Goal: Information Seeking & Learning: Learn about a topic

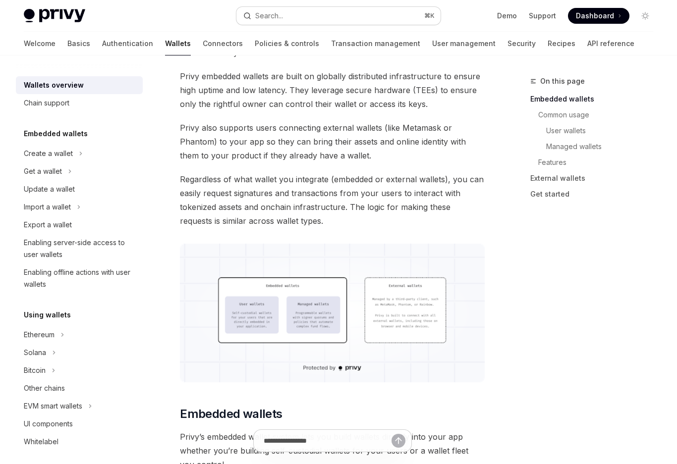
click at [272, 17] on div "Search..." at bounding box center [269, 16] width 28 height 12
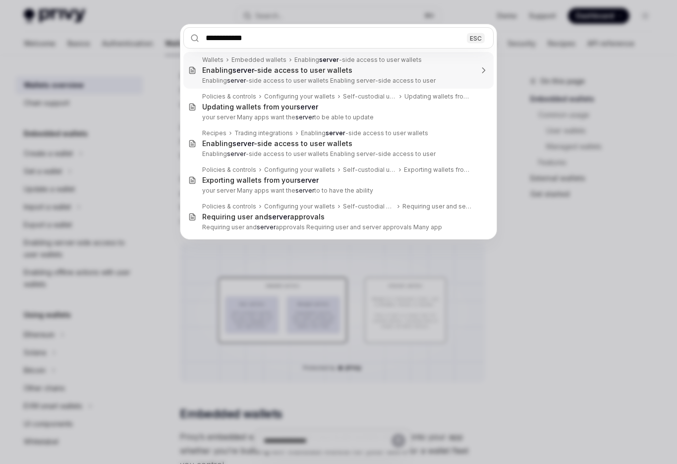
type input "**********"
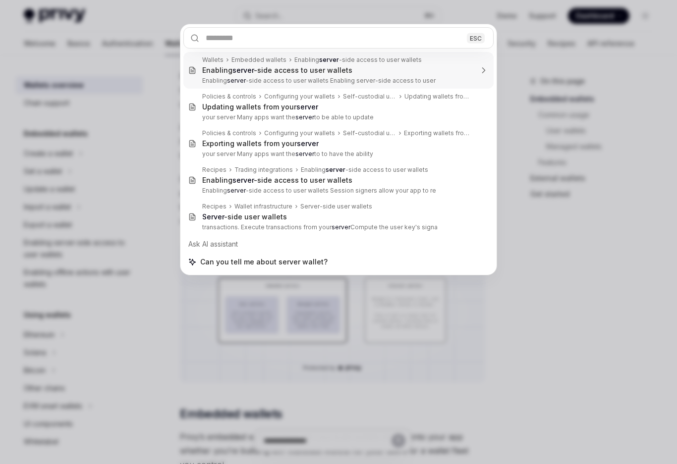
scroll to position [55, 0]
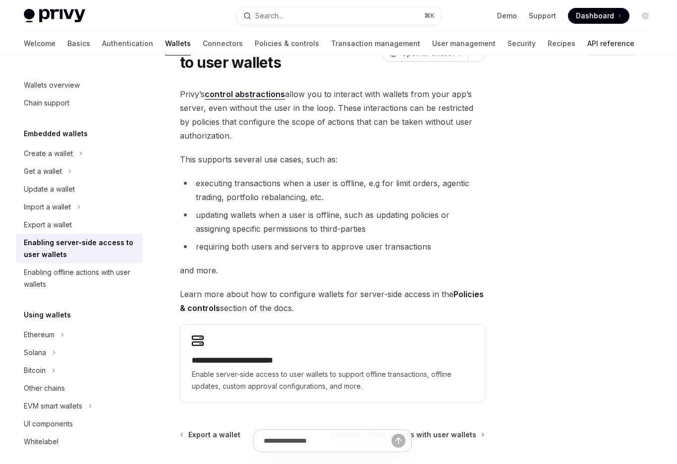
click at [587, 51] on link "API reference" at bounding box center [610, 44] width 47 height 24
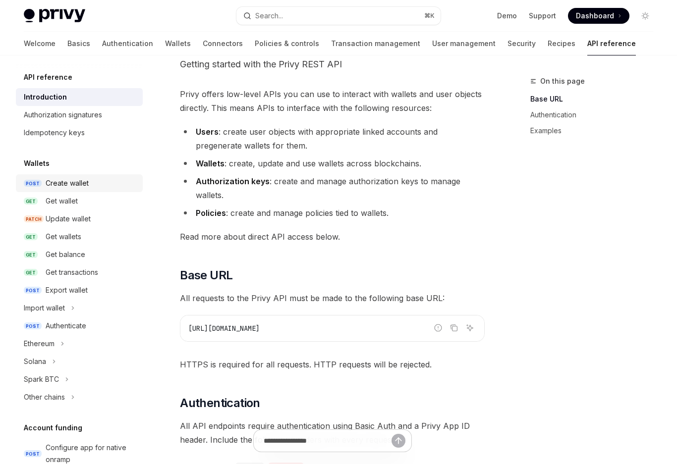
click at [78, 189] on div "Create wallet" at bounding box center [67, 183] width 43 height 12
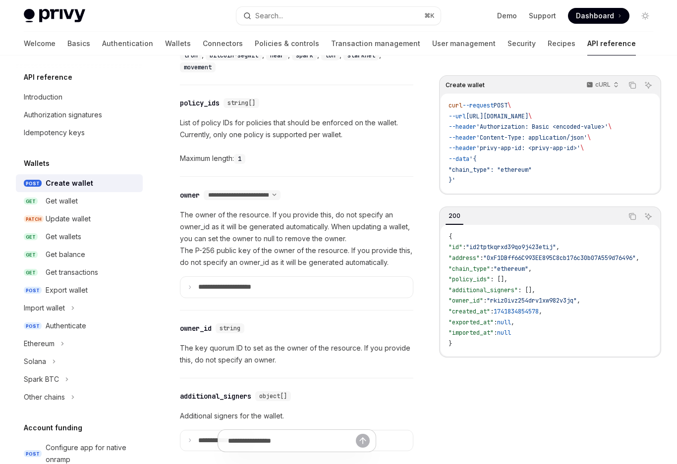
scroll to position [510, 0]
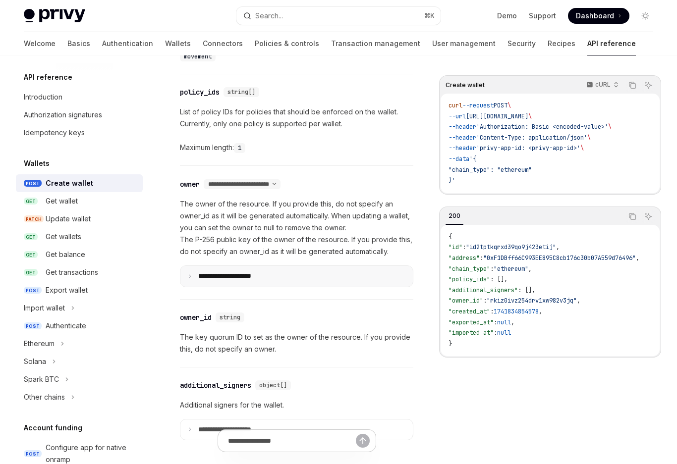
click at [249, 272] on p "**********" at bounding box center [232, 276] width 69 height 9
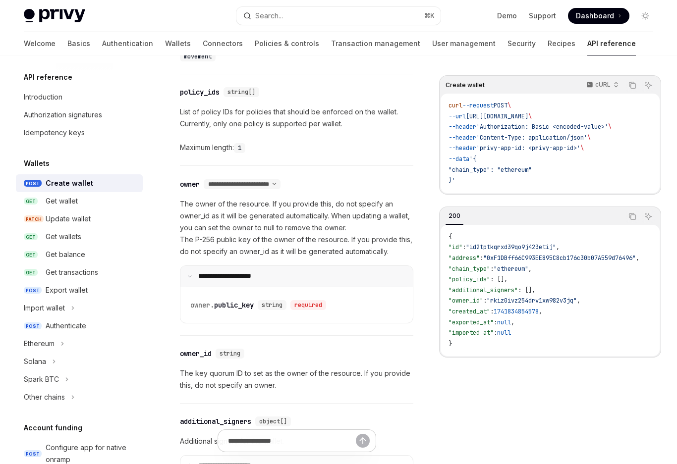
click at [248, 272] on p "**********" at bounding box center [231, 276] width 66 height 9
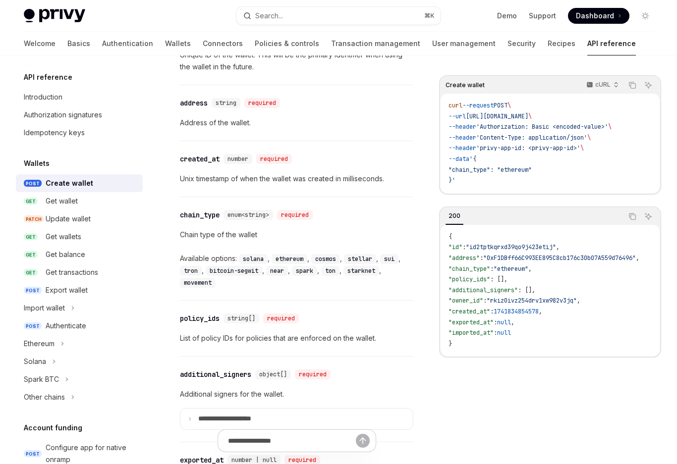
scroll to position [1018, 0]
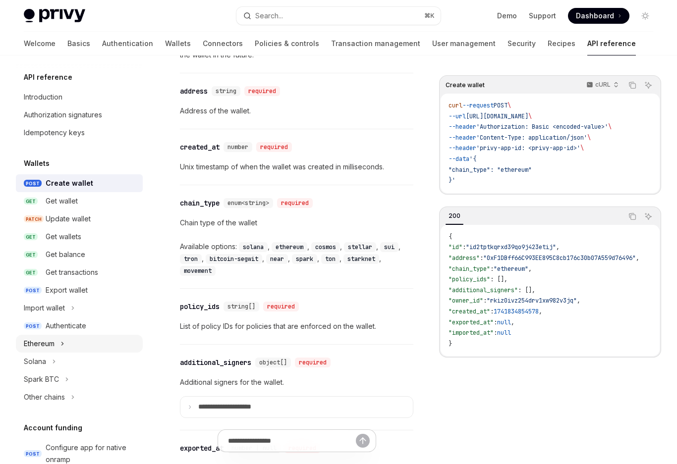
click at [68, 338] on button "Ethereum" at bounding box center [79, 344] width 127 height 18
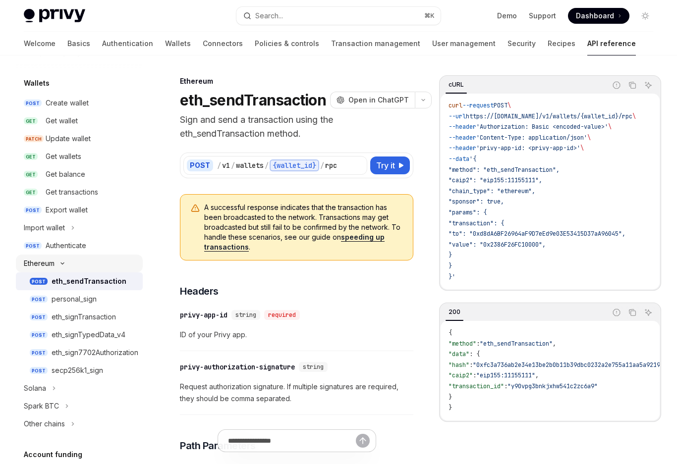
scroll to position [83, 0]
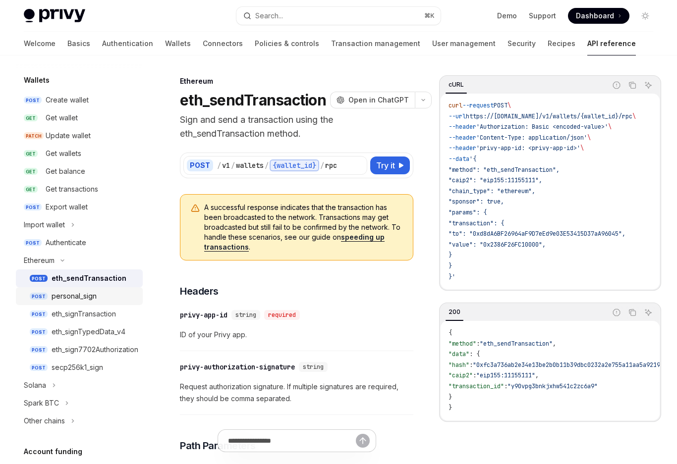
click at [91, 293] on div "personal_sign" at bounding box center [74, 296] width 45 height 12
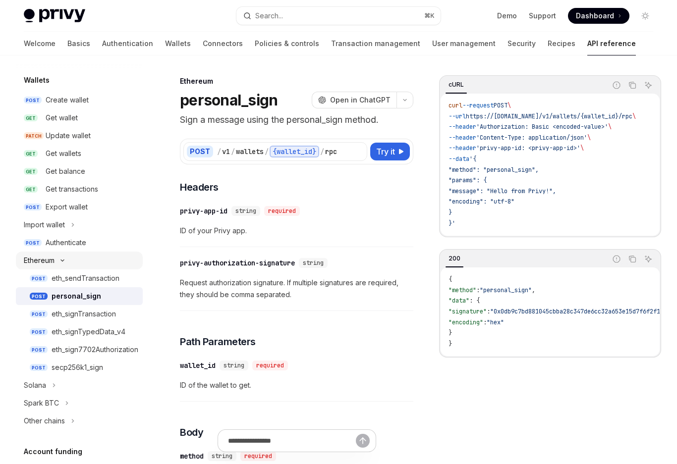
click at [87, 269] on button "Ethereum" at bounding box center [79, 261] width 127 height 18
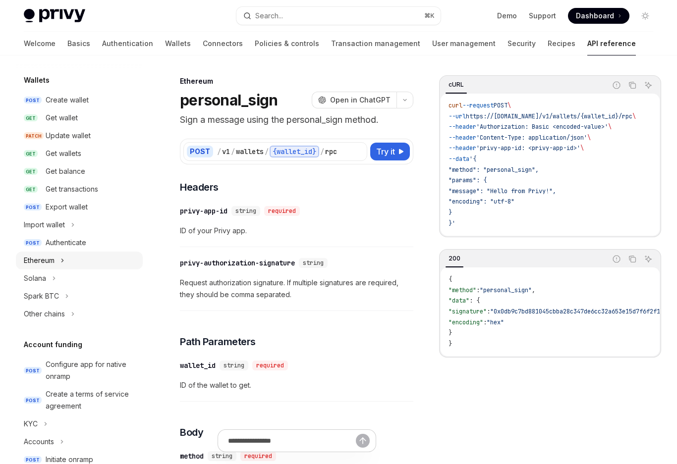
click at [59, 258] on button "Ethereum" at bounding box center [79, 261] width 127 height 18
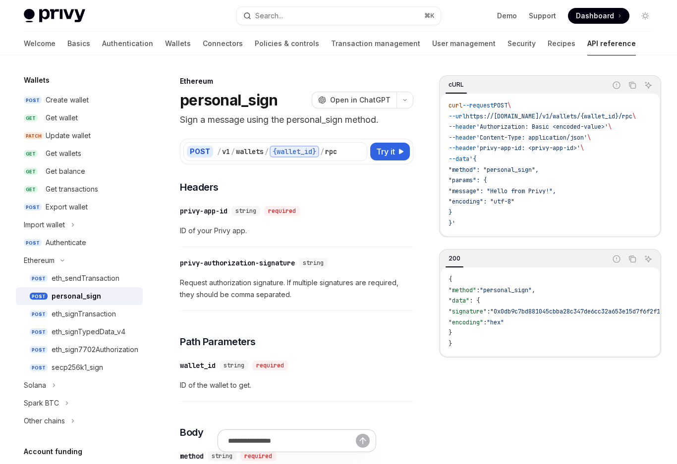
click at [60, 302] on link "POST personal_sign" at bounding box center [79, 296] width 127 height 18
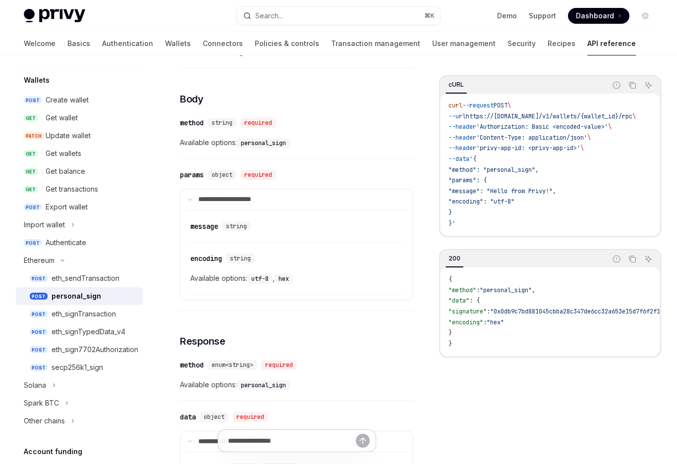
scroll to position [335, 0]
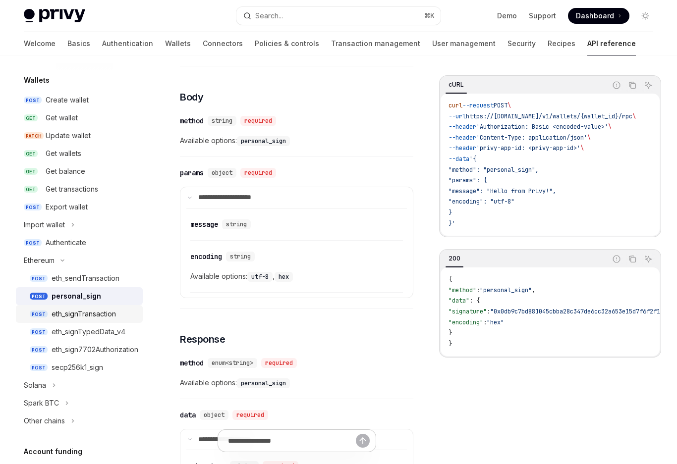
click at [104, 318] on div "eth_signTransaction" at bounding box center [84, 314] width 64 height 12
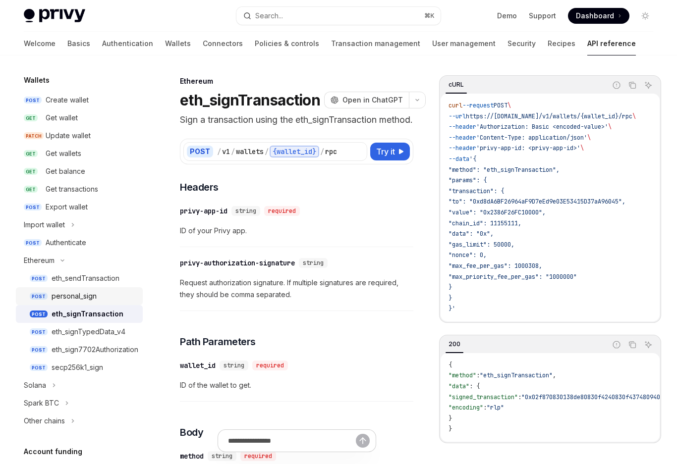
click at [105, 290] on div "personal_sign" at bounding box center [94, 296] width 85 height 12
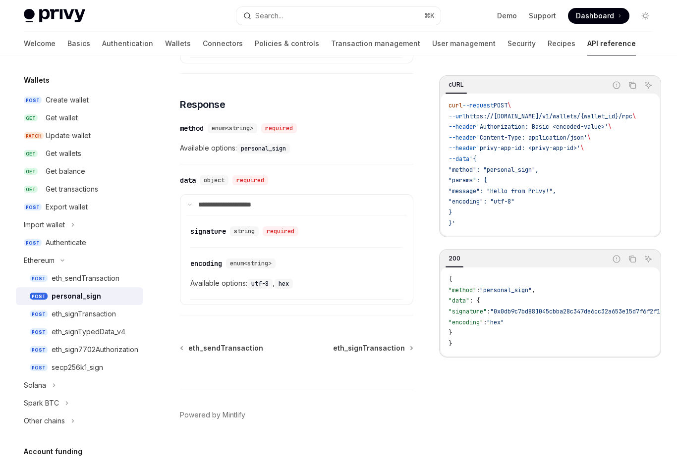
scroll to position [582, 0]
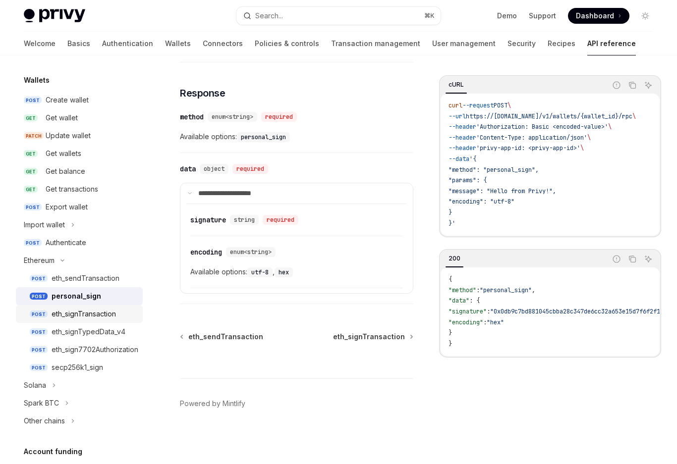
click at [75, 312] on div "eth_signTransaction" at bounding box center [84, 314] width 64 height 12
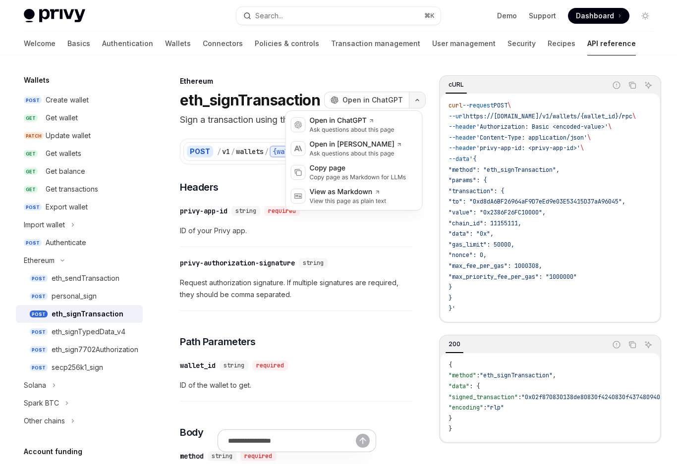
click at [419, 102] on button "button" at bounding box center [417, 100] width 17 height 17
click at [418, 99] on icon "button" at bounding box center [417, 100] width 12 height 4
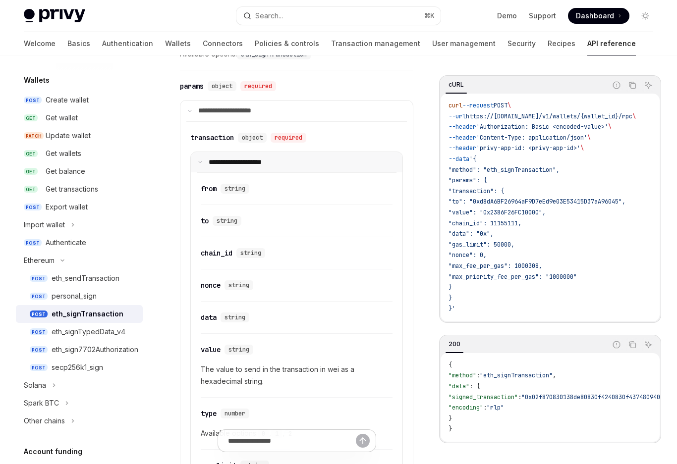
scroll to position [427, 0]
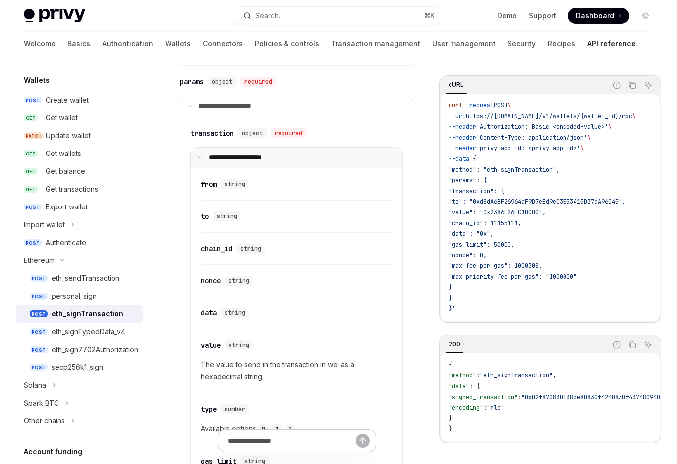
click at [243, 162] on p "**********" at bounding box center [242, 158] width 66 height 9
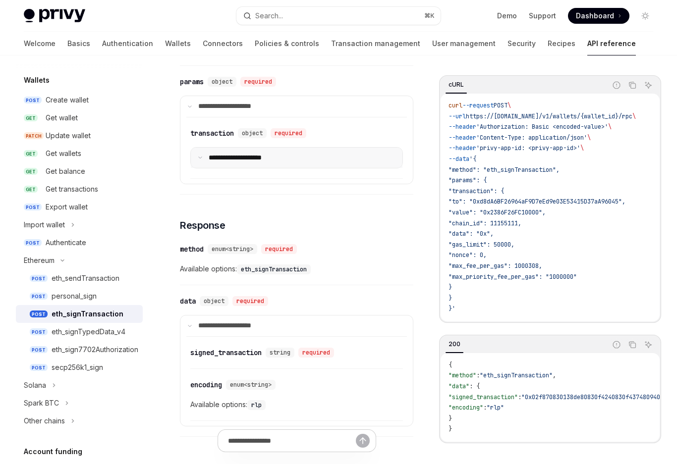
click at [243, 162] on p "**********" at bounding box center [242, 158] width 66 height 9
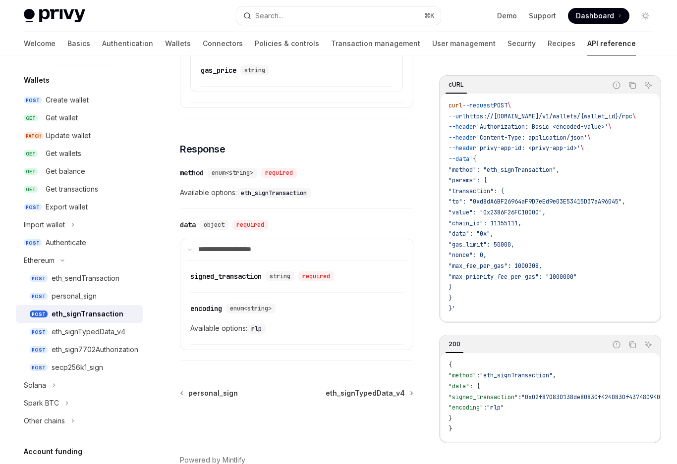
scroll to position [848, 0]
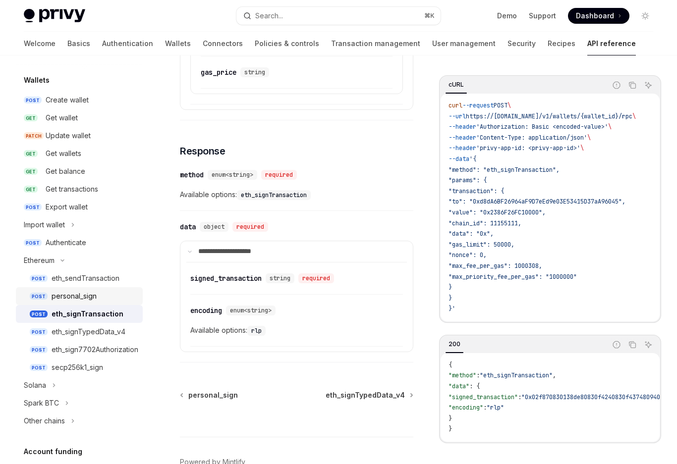
click at [91, 302] on link "POST personal_sign" at bounding box center [79, 296] width 127 height 18
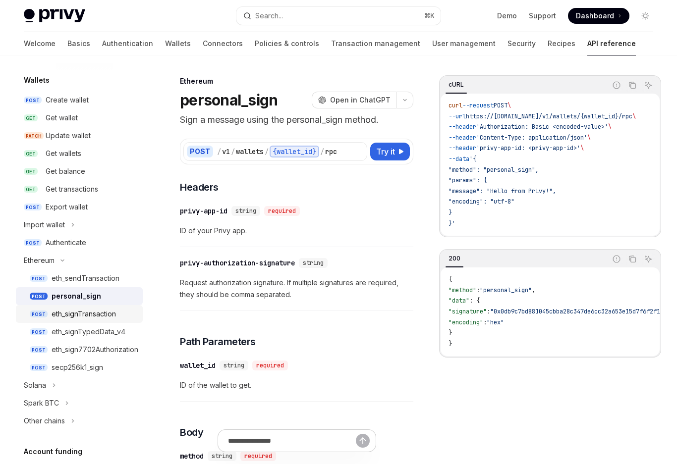
click at [96, 315] on div "eth_signTransaction" at bounding box center [84, 314] width 64 height 12
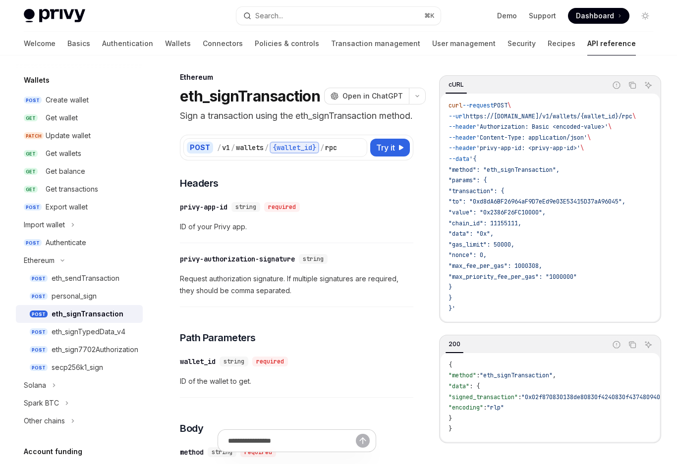
scroll to position [4, 0]
click at [67, 328] on div "eth_signTypedData_v4" at bounding box center [89, 332] width 74 height 12
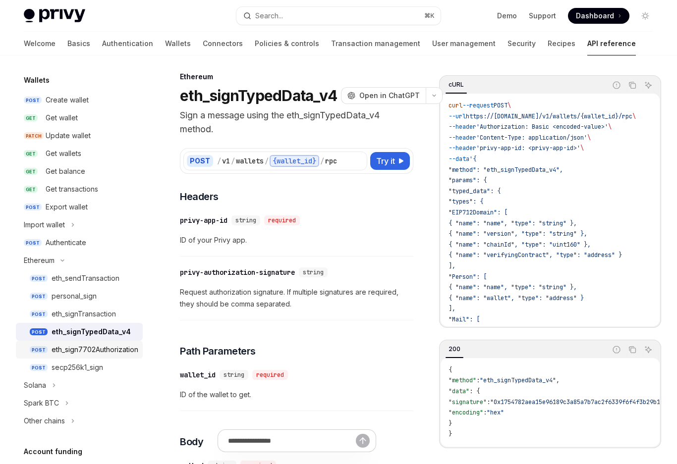
click at [64, 346] on div "eth_sign7702Authorization" at bounding box center [95, 350] width 87 height 12
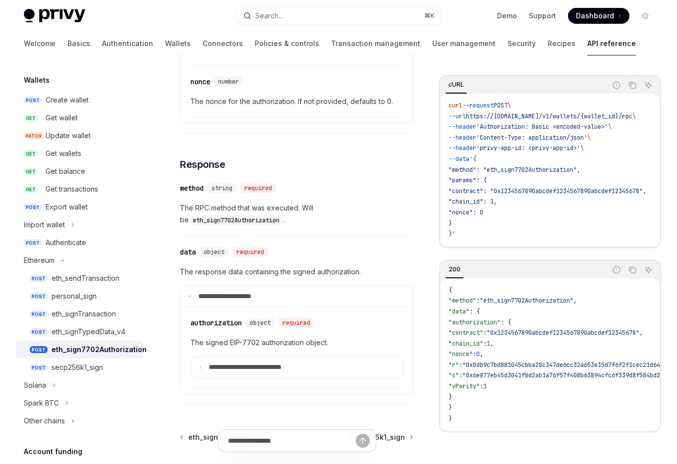
scroll to position [630, 0]
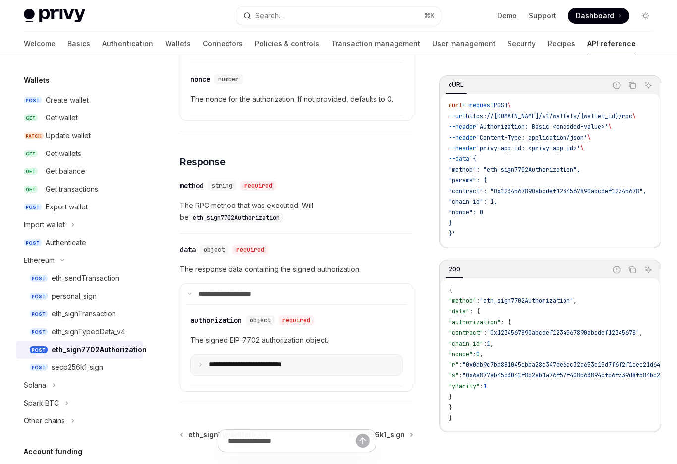
click at [256, 365] on p "**********" at bounding box center [258, 365] width 99 height 9
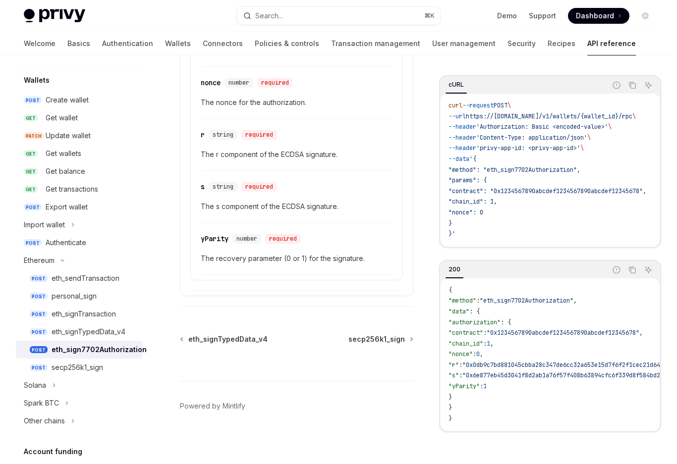
scroll to position [1057, 0]
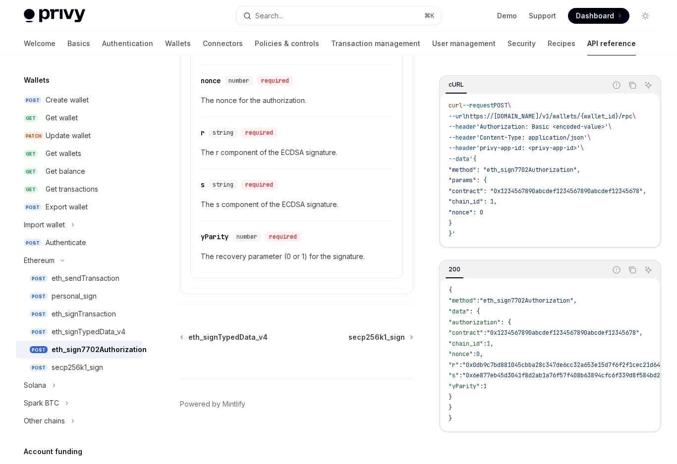
click at [72, 353] on div "eth_sign7702Authorization" at bounding box center [99, 350] width 95 height 12
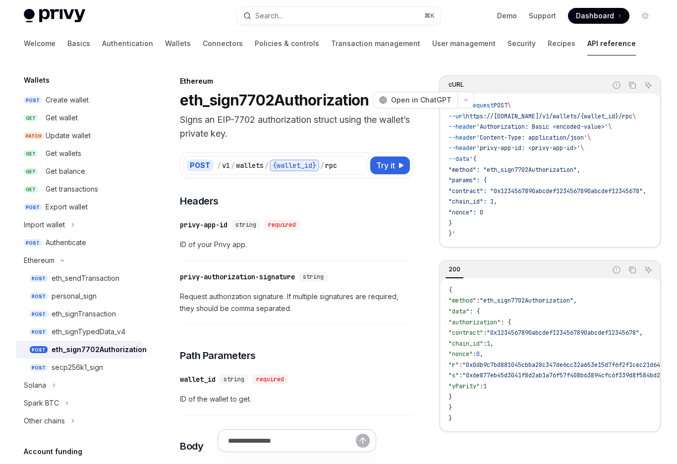
drag, startPoint x: 72, startPoint y: 353, endPoint x: 96, endPoint y: 348, distance: 24.3
click at [96, 348] on div "eth_sign7702Authorization" at bounding box center [99, 350] width 95 height 12
click at [94, 331] on div "eth_signTypedData_v4" at bounding box center [89, 332] width 74 height 12
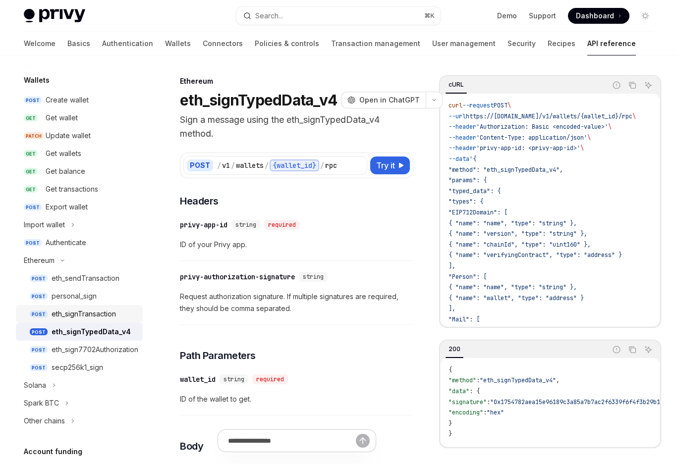
click at [95, 307] on link "POST eth_signTransaction" at bounding box center [79, 314] width 127 height 18
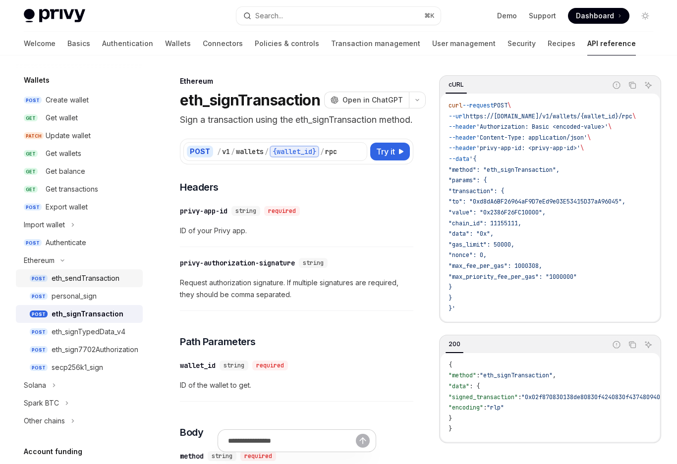
click at [94, 277] on div "eth_sendTransaction" at bounding box center [86, 278] width 68 height 12
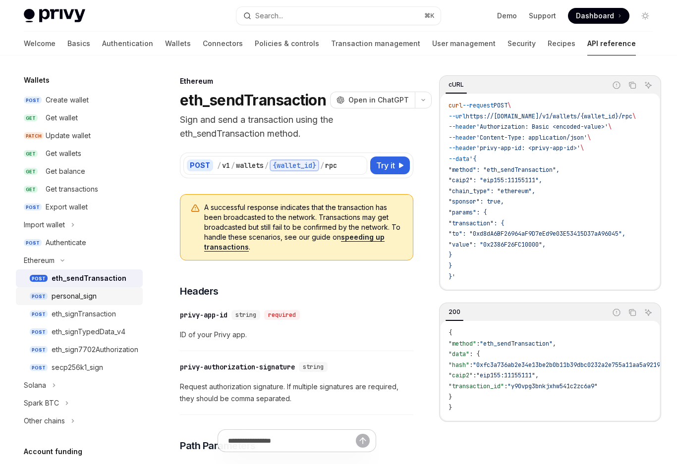
click at [88, 299] on div "personal_sign" at bounding box center [74, 296] width 45 height 12
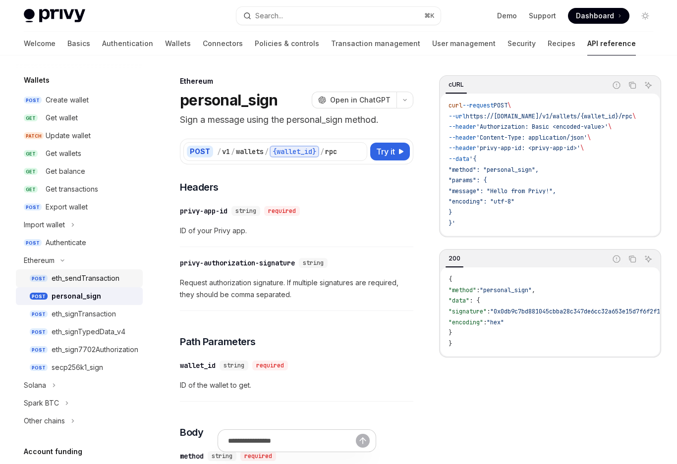
click at [92, 279] on div "eth_sendTransaction" at bounding box center [86, 278] width 68 height 12
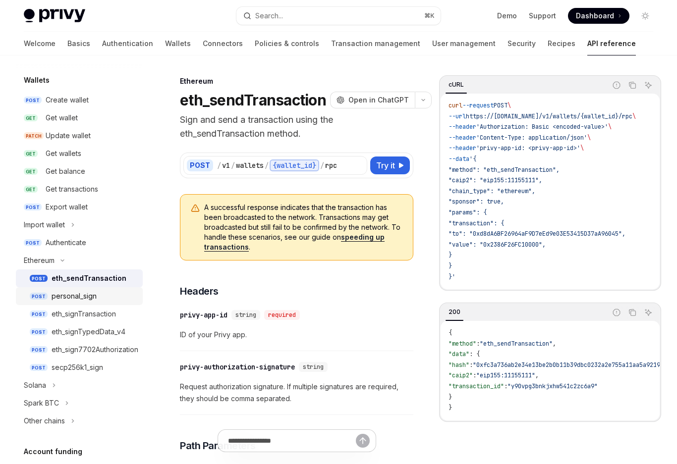
click at [83, 298] on div "personal_sign" at bounding box center [74, 296] width 45 height 12
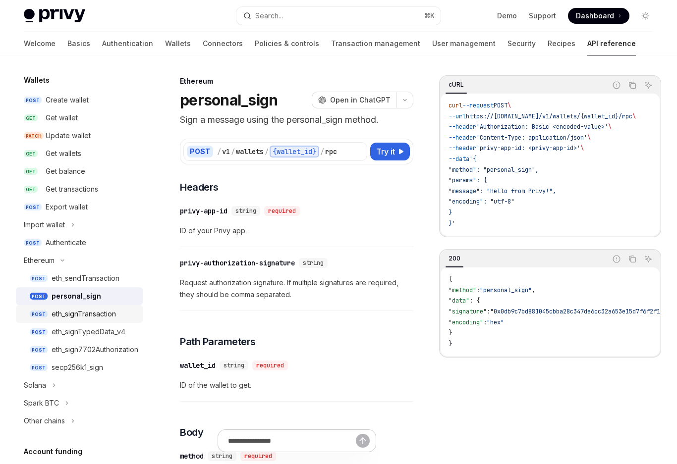
click at [78, 316] on div "eth_signTransaction" at bounding box center [84, 314] width 64 height 12
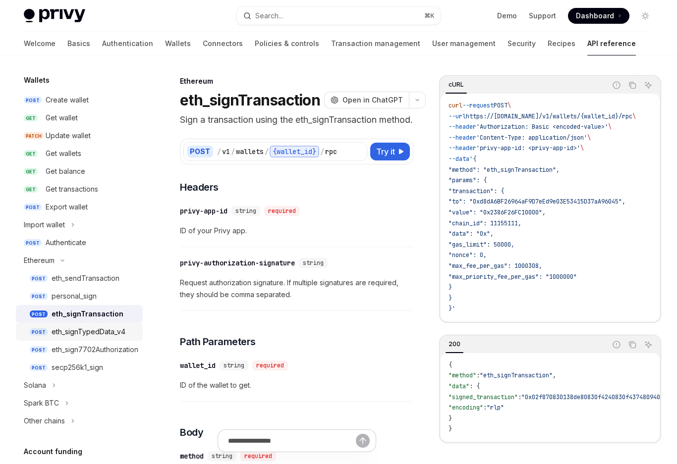
click at [78, 336] on div "eth_signTypedData_v4" at bounding box center [89, 332] width 74 height 12
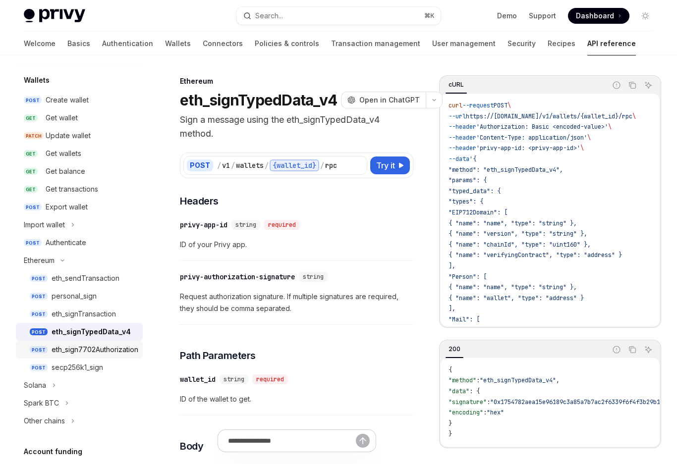
click at [79, 355] on div "eth_sign7702Authorization" at bounding box center [95, 350] width 87 height 12
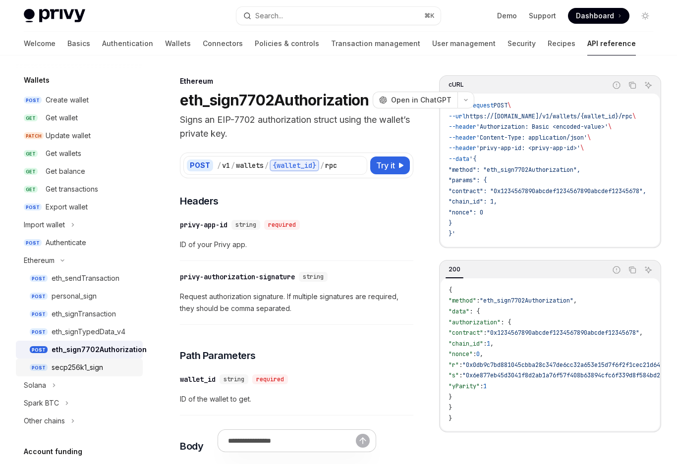
click at [79, 369] on div "secp256k1_sign" at bounding box center [78, 368] width 52 height 12
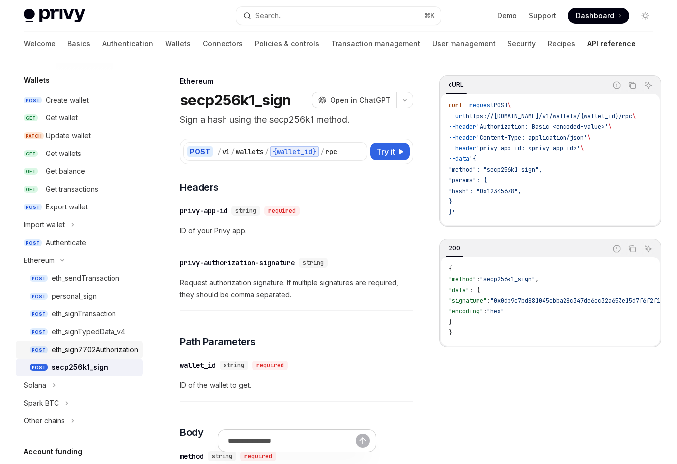
click at [81, 344] on div "eth_sign7702Authorization" at bounding box center [95, 350] width 87 height 12
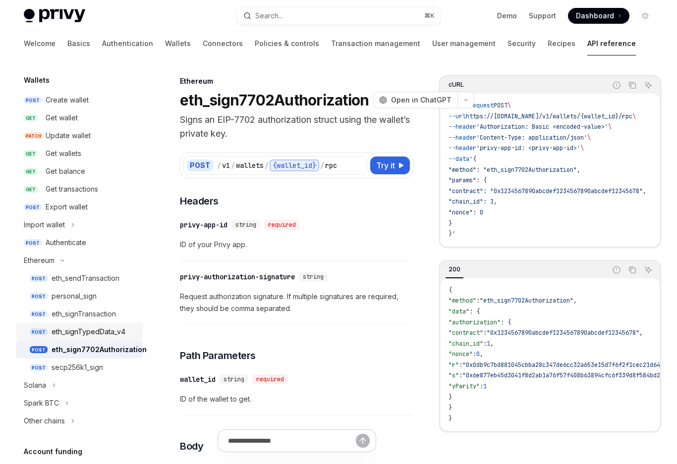
click at [81, 330] on div "eth_signTypedData_v4" at bounding box center [89, 332] width 74 height 12
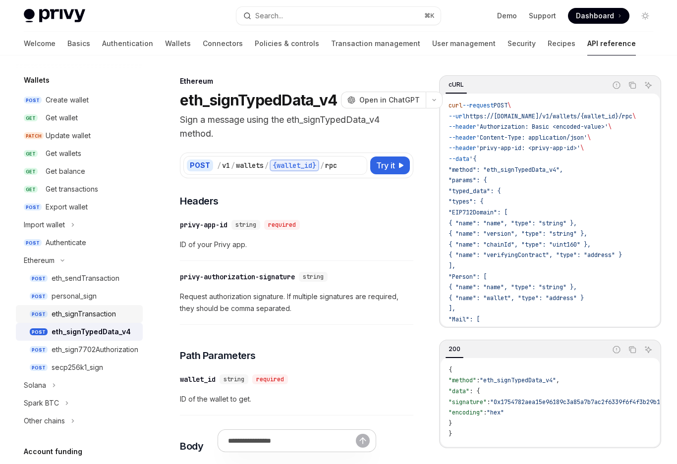
click at [81, 307] on link "POST eth_signTransaction" at bounding box center [79, 314] width 127 height 18
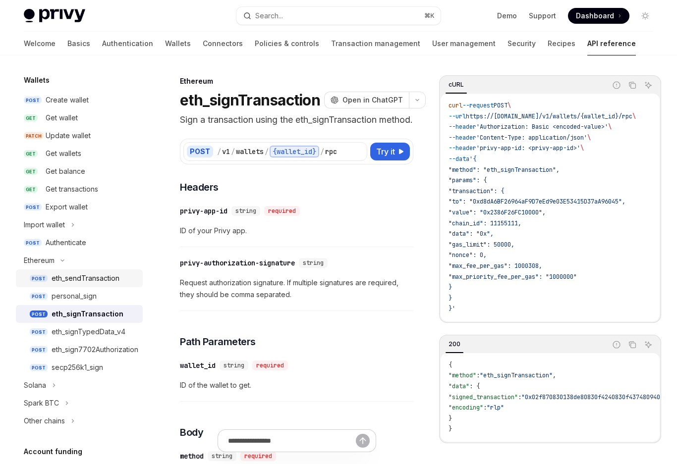
click at [81, 282] on div "eth_sendTransaction" at bounding box center [86, 278] width 68 height 12
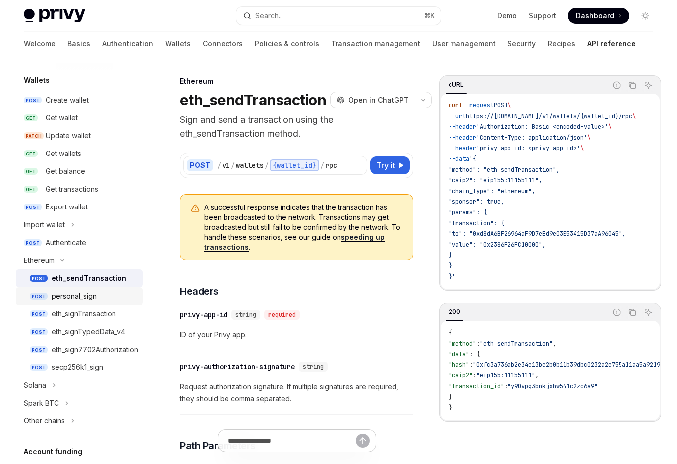
click at [84, 288] on link "POST personal_sign" at bounding box center [79, 296] width 127 height 18
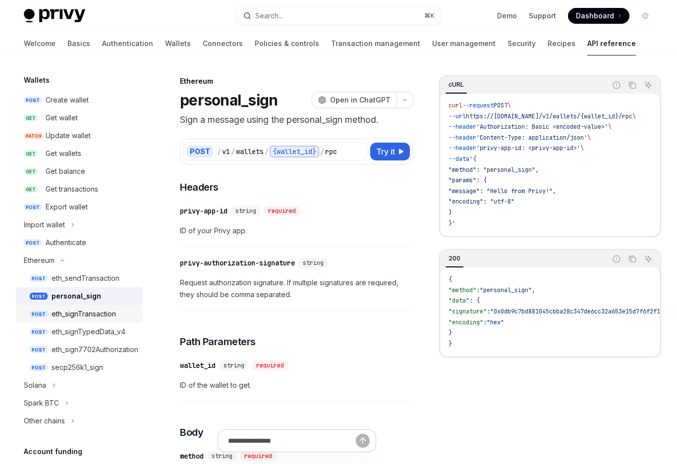
click at [79, 309] on div "eth_signTransaction" at bounding box center [84, 314] width 64 height 12
type textarea "*"
